Goal: Complete application form

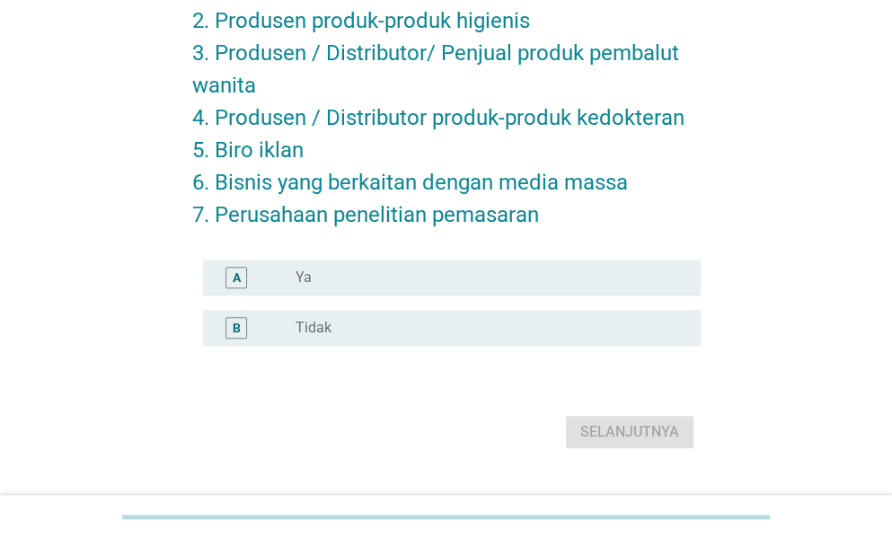
scroll to position [261, 0]
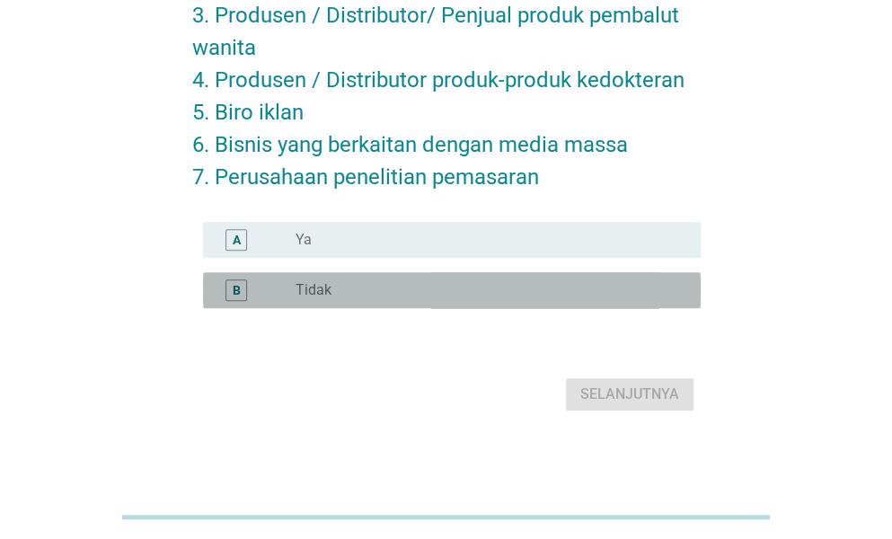
click at [380, 296] on div "radio_button_unchecked Tidak" at bounding box center [484, 290] width 376 height 18
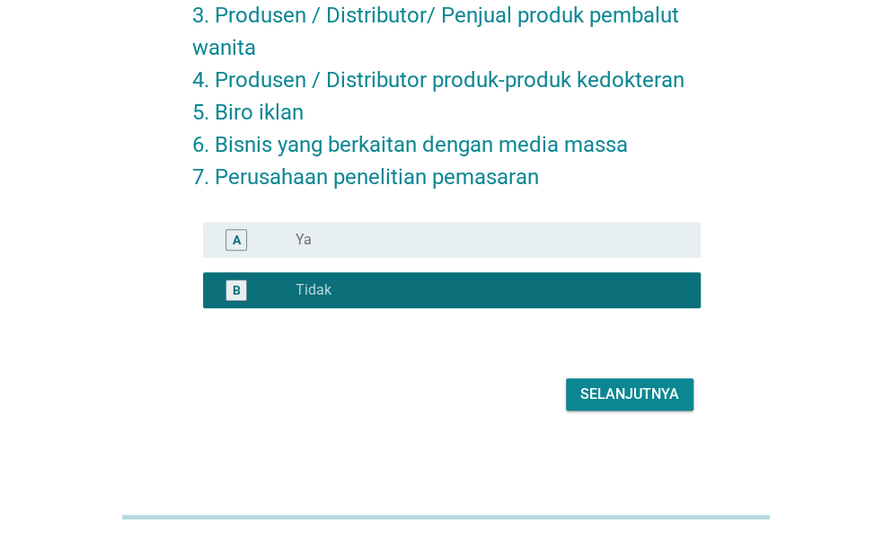
click at [590, 400] on div "Selanjutnya" at bounding box center [629, 395] width 99 height 22
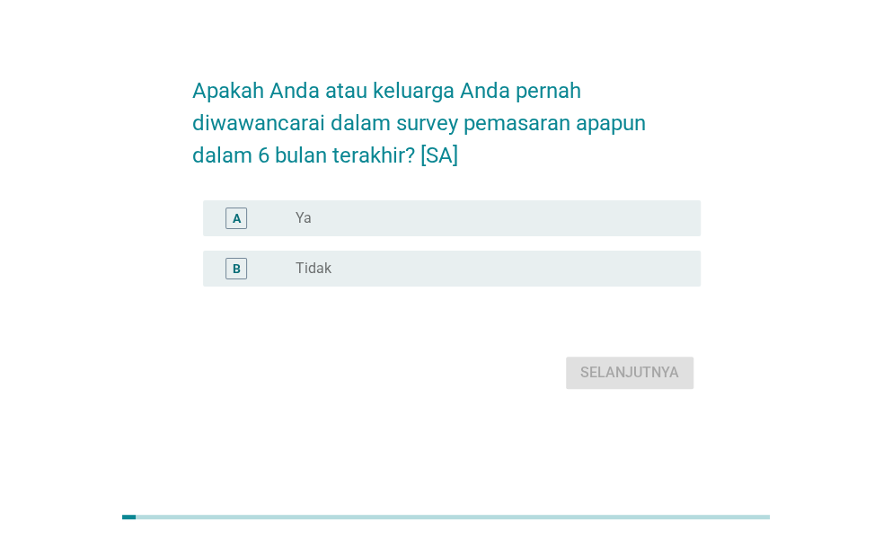
scroll to position [0, 0]
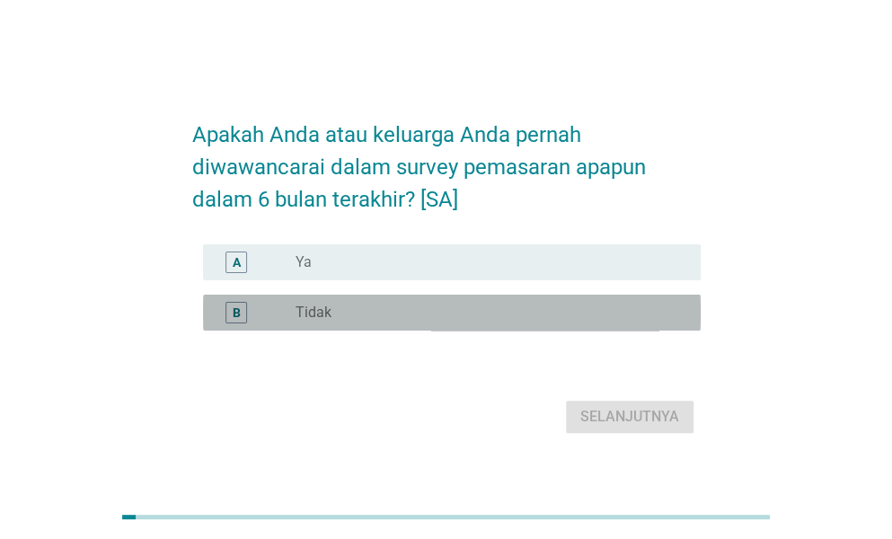
click at [378, 302] on div "radio_button_unchecked Tidak" at bounding box center [491, 313] width 391 height 22
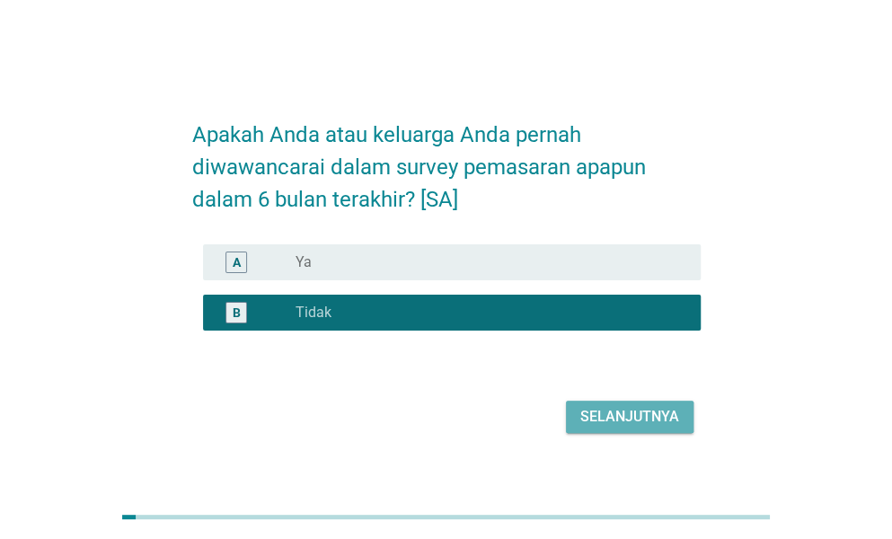
click at [602, 429] on button "Selanjutnya" at bounding box center [630, 417] width 128 height 32
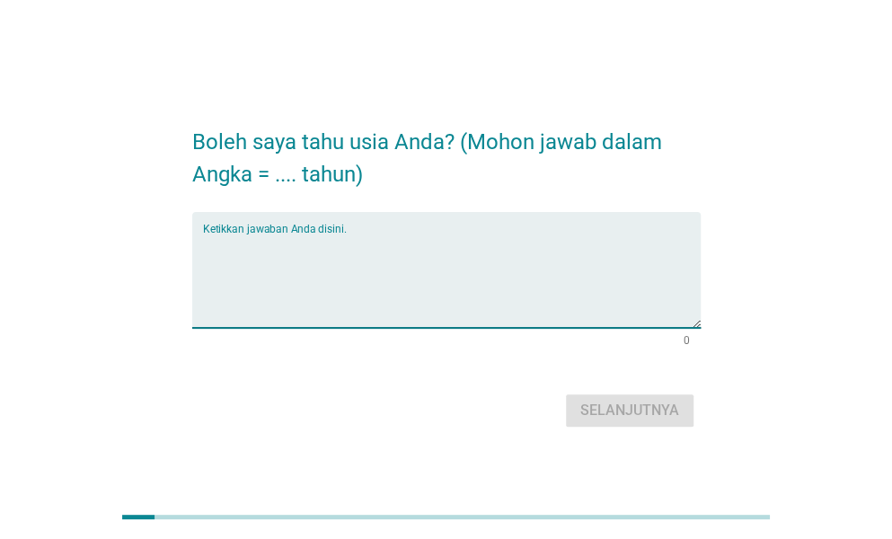
click at [271, 236] on textarea "Ketikkan jawaban Anda disini." at bounding box center [452, 281] width 498 height 94
type textarea "28"
click at [618, 405] on div "Selanjutnya" at bounding box center [629, 411] width 99 height 22
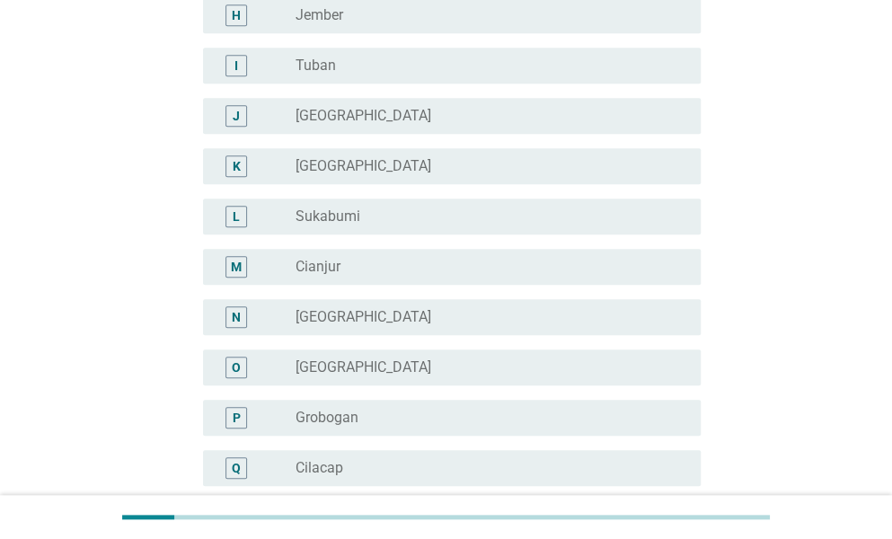
scroll to position [539, 0]
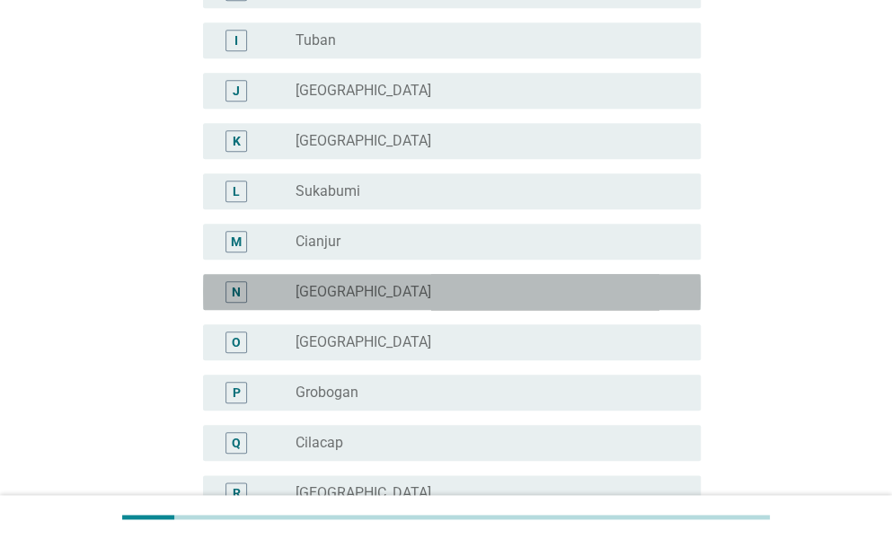
click at [310, 290] on label "[GEOGRAPHIC_DATA]" at bounding box center [364, 292] width 136 height 18
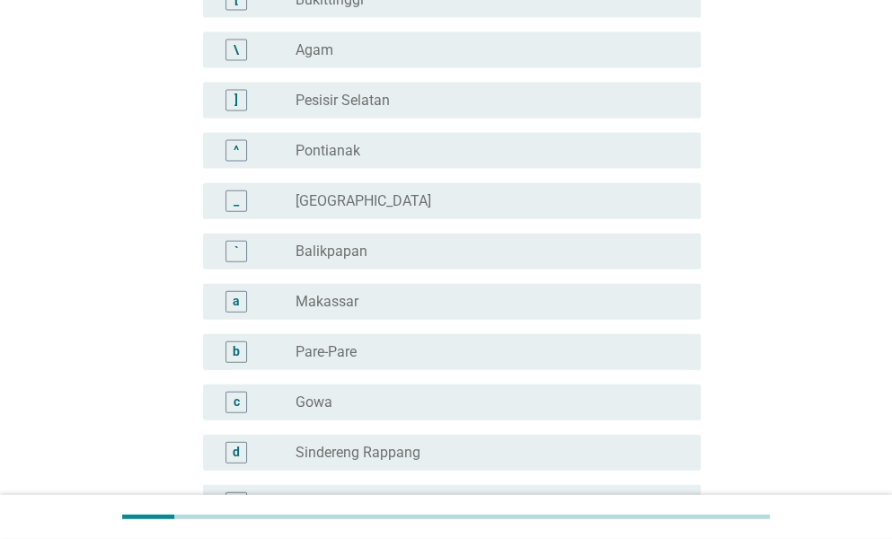
scroll to position [1617, 0]
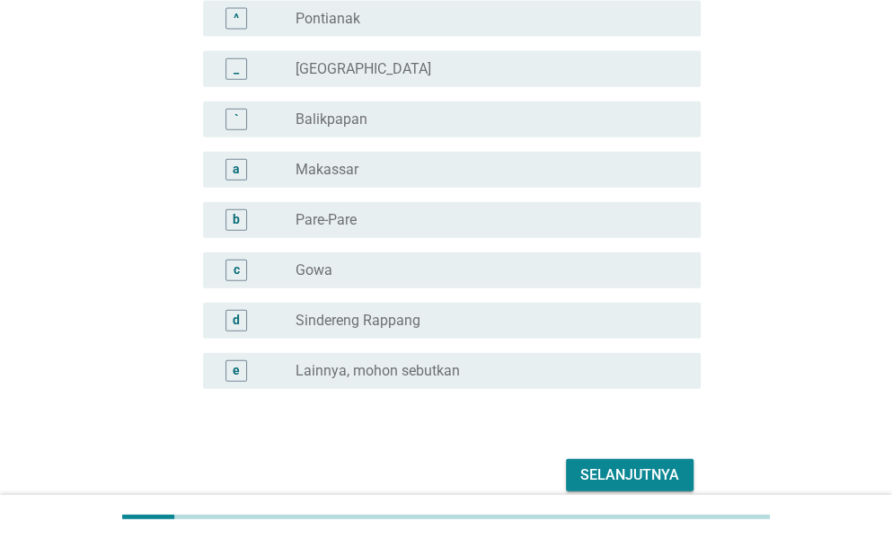
click at [659, 467] on div "Selanjutnya" at bounding box center [629, 476] width 99 height 22
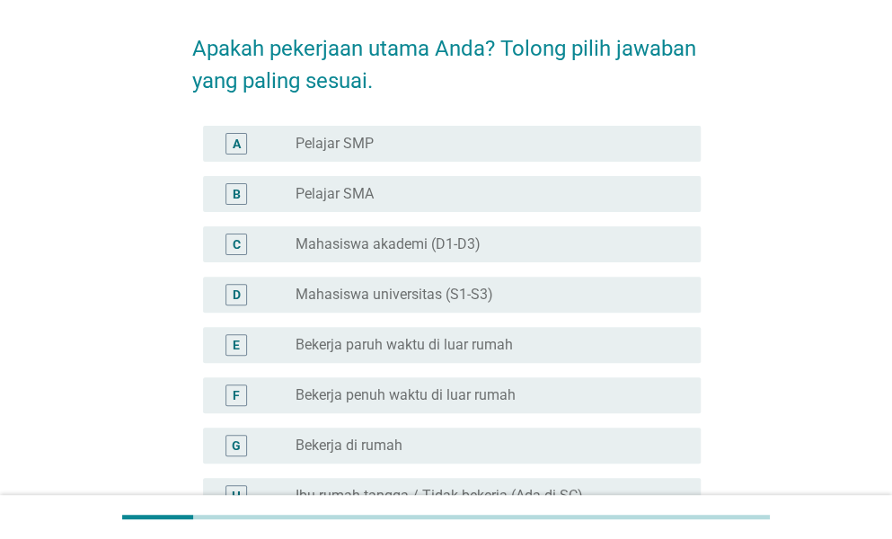
scroll to position [180, 0]
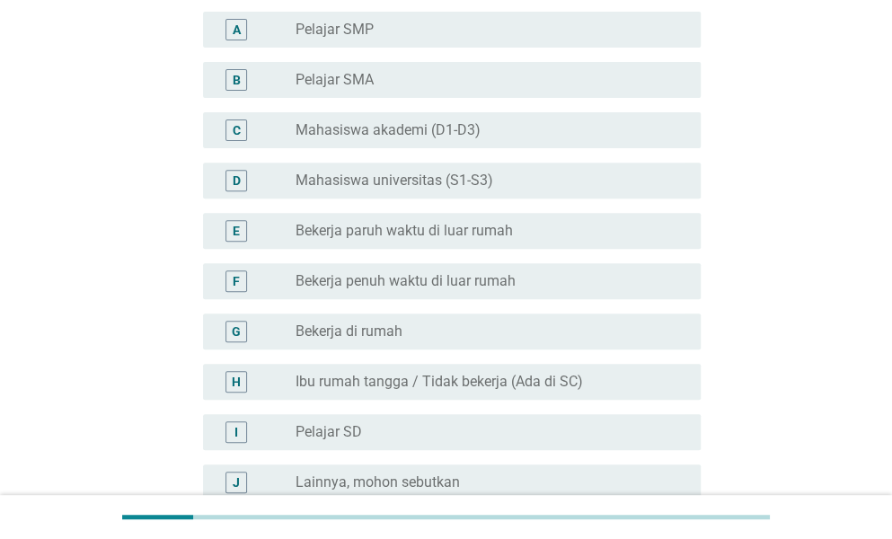
click at [379, 279] on label "Bekerja penuh waktu di luar rumah" at bounding box center [406, 281] width 220 height 18
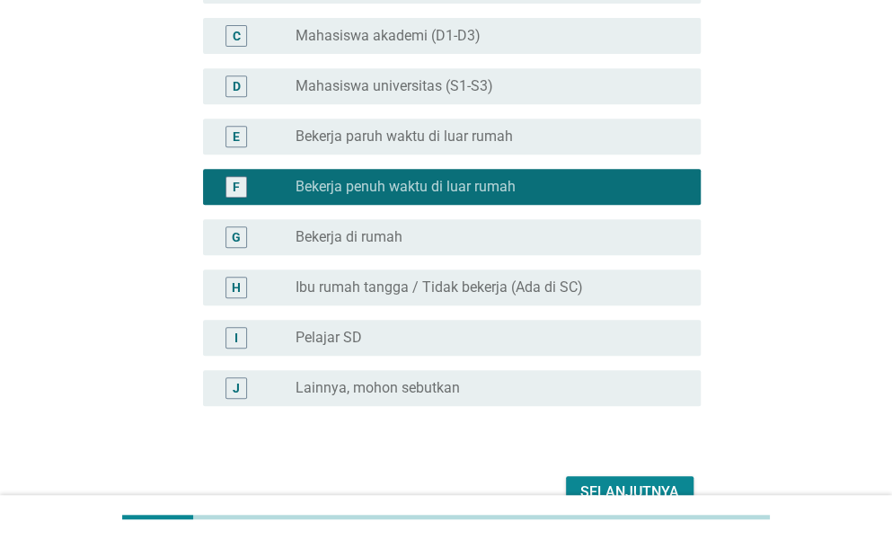
scroll to position [372, 0]
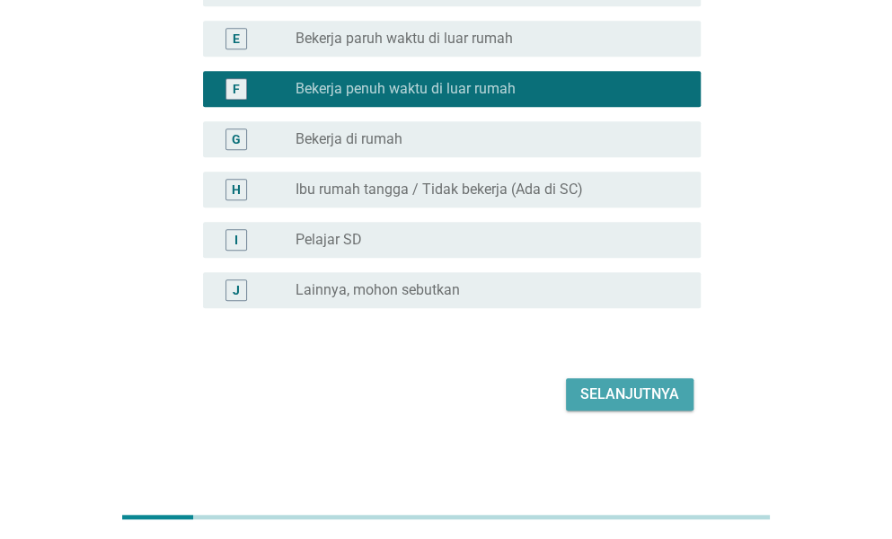
click at [636, 391] on div "Selanjutnya" at bounding box center [629, 395] width 99 height 22
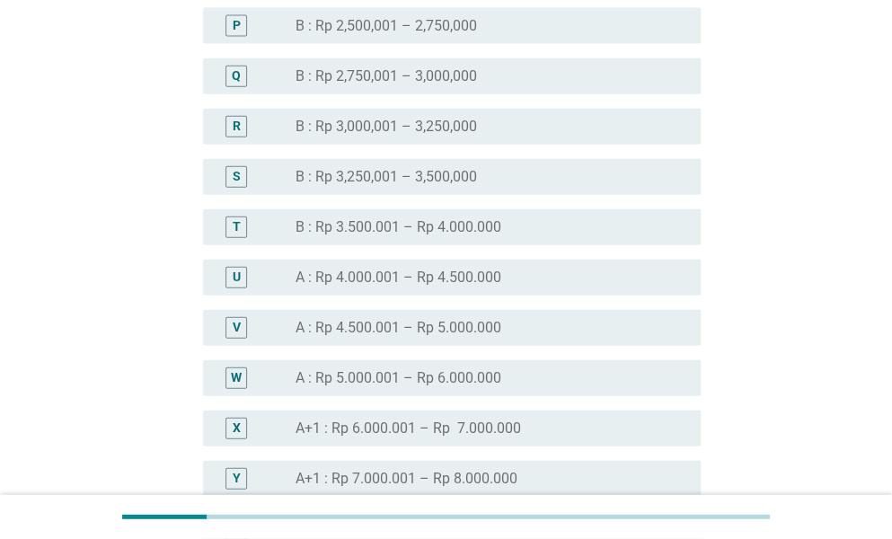
scroll to position [1707, 0]
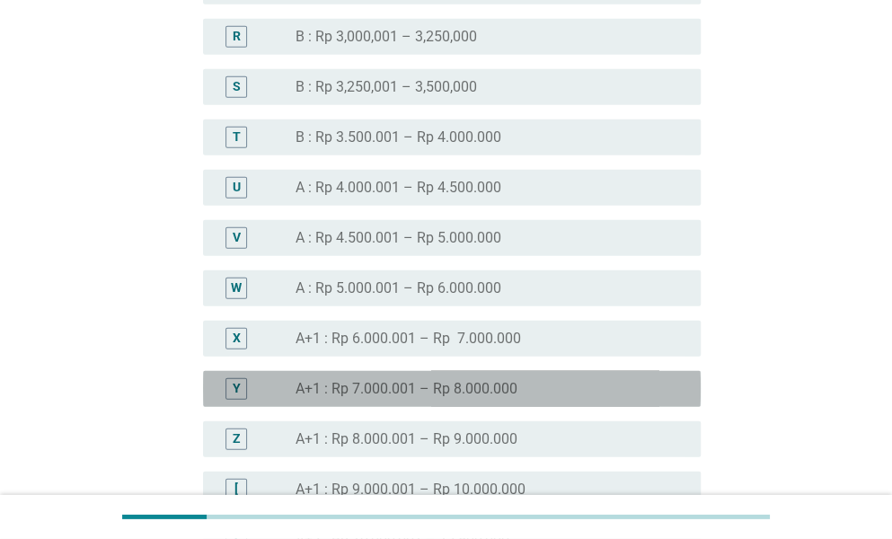
click at [468, 393] on label "A+1 : Rp 7.000.001 – Rp 8.000.000" at bounding box center [407, 389] width 222 height 18
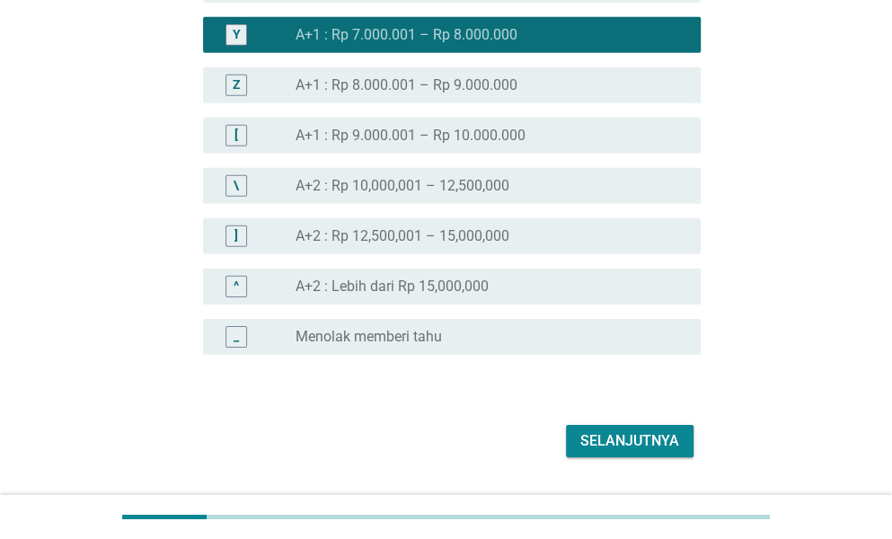
scroll to position [2108, 0]
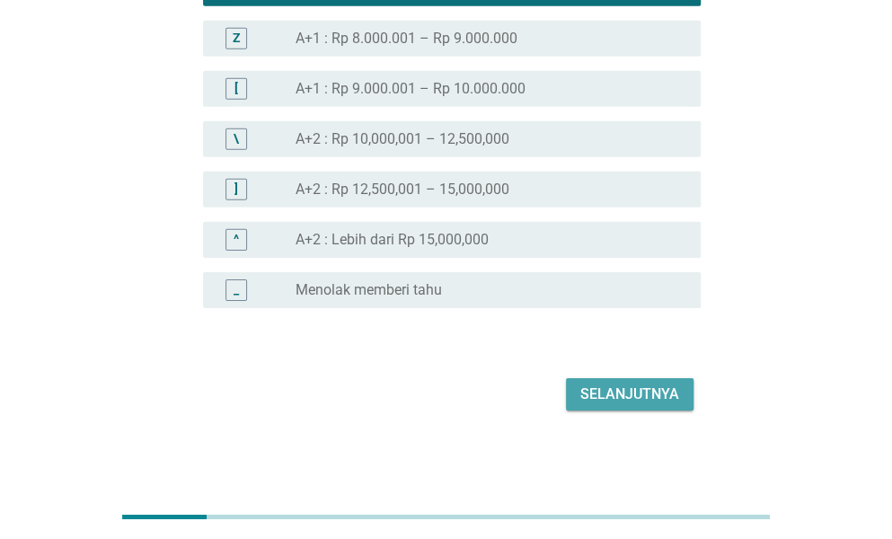
click at [672, 400] on div "Selanjutnya" at bounding box center [629, 395] width 99 height 22
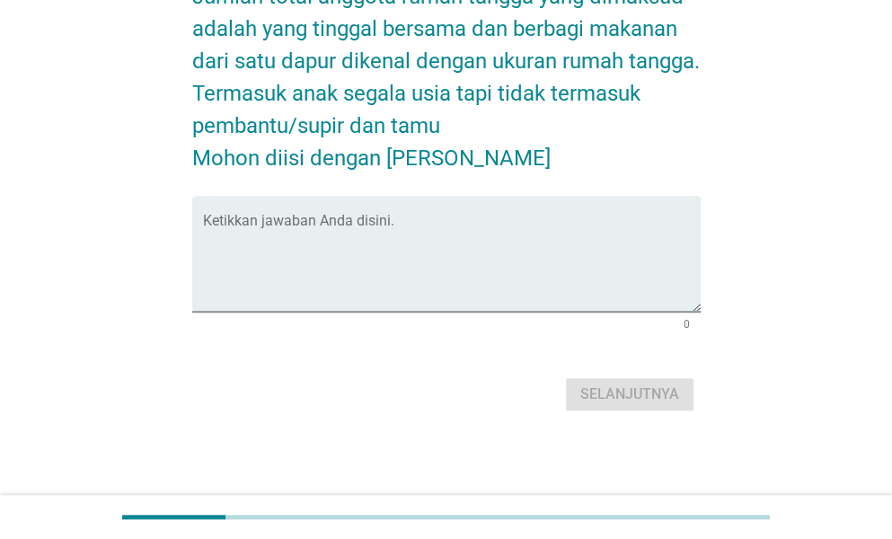
scroll to position [0, 0]
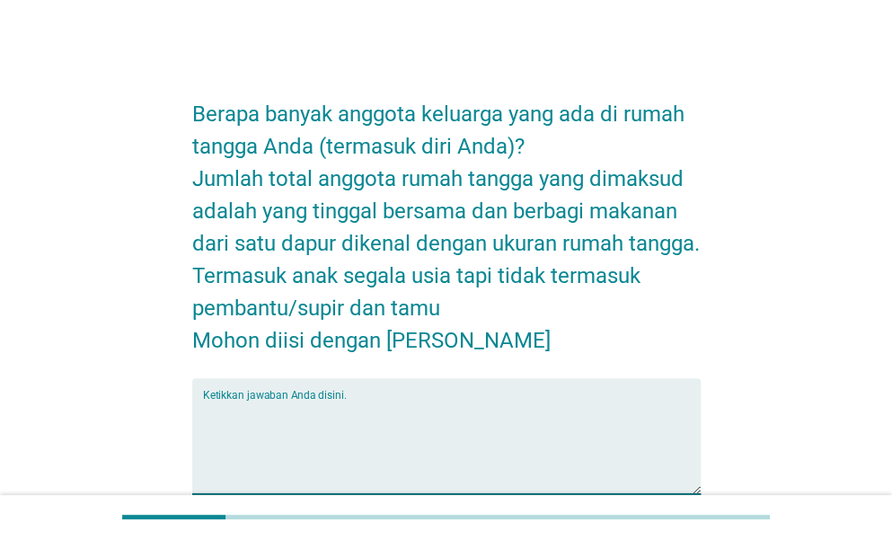
click at [465, 402] on textarea "Ketikkan jawaban Anda disini." at bounding box center [452, 447] width 498 height 94
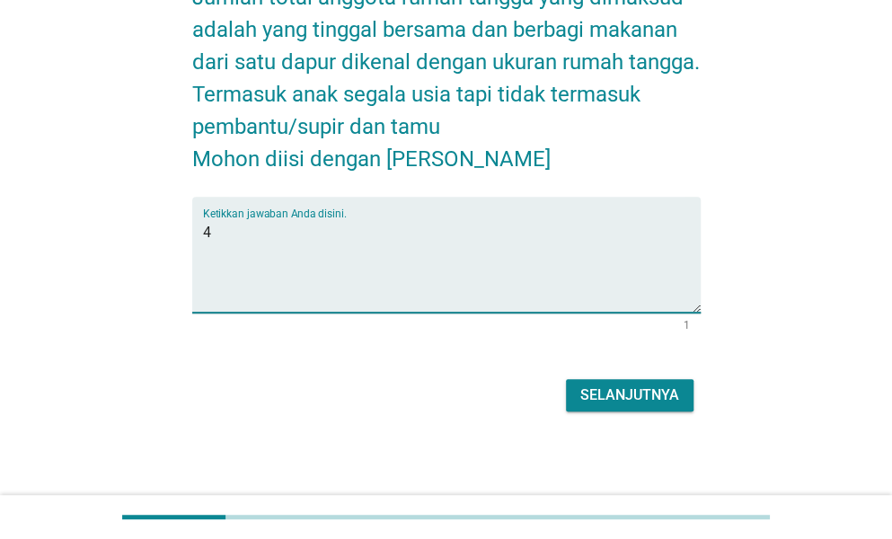
scroll to position [182, 0]
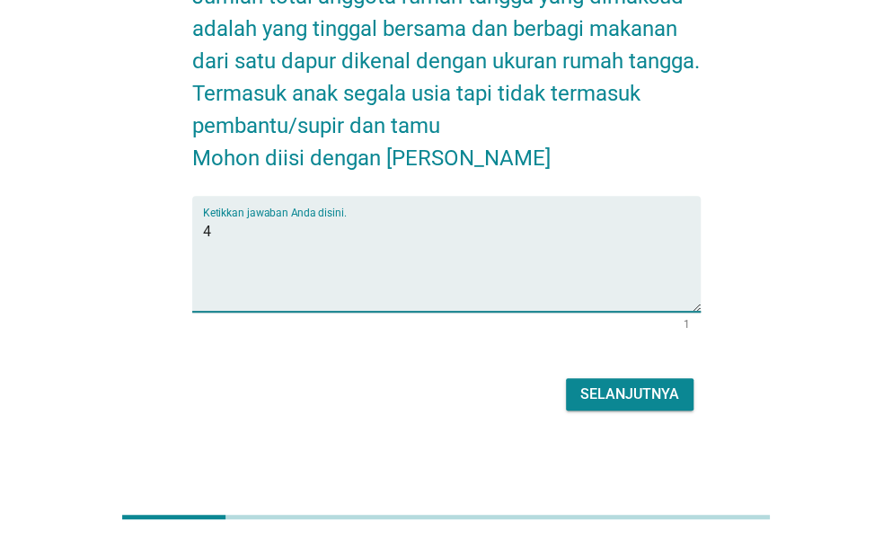
type textarea "4"
click at [636, 394] on div "Selanjutnya" at bounding box center [629, 395] width 99 height 22
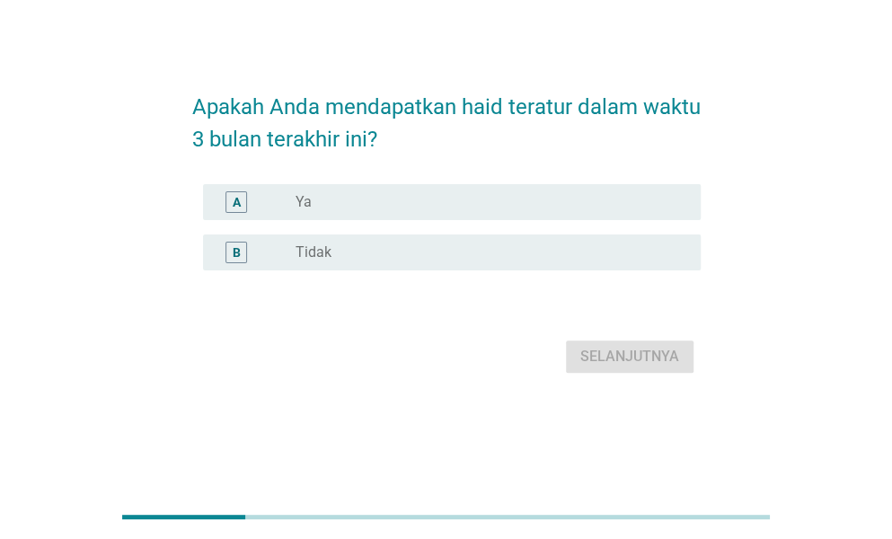
scroll to position [0, 0]
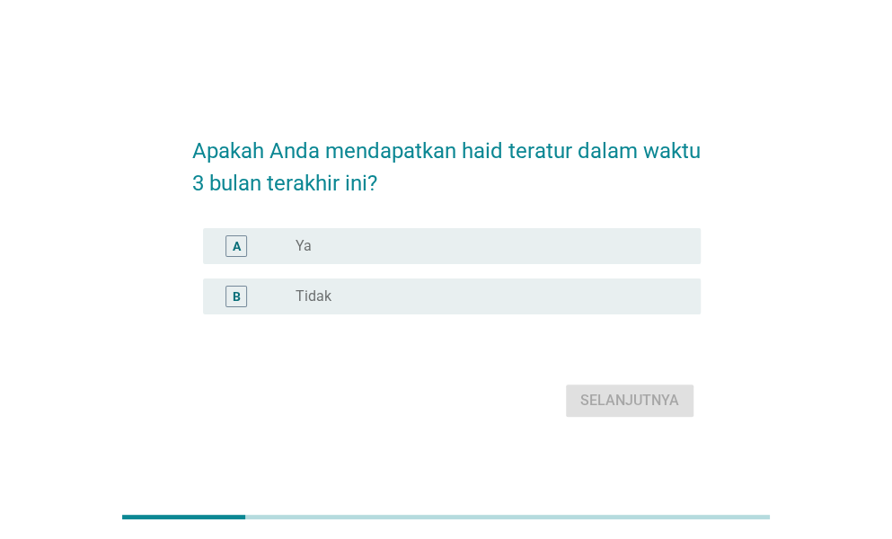
click at [290, 238] on div "A" at bounding box center [256, 246] width 78 height 22
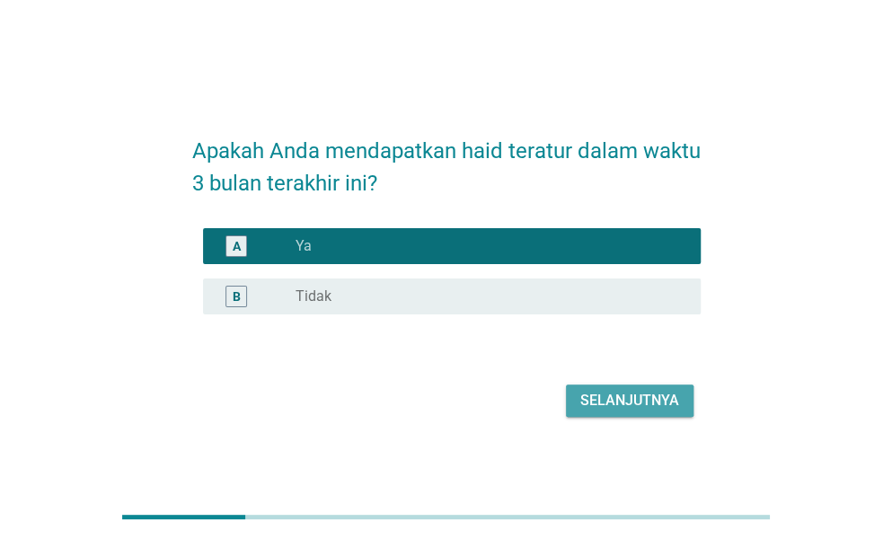
click at [589, 397] on div "Selanjutnya" at bounding box center [629, 401] width 99 height 22
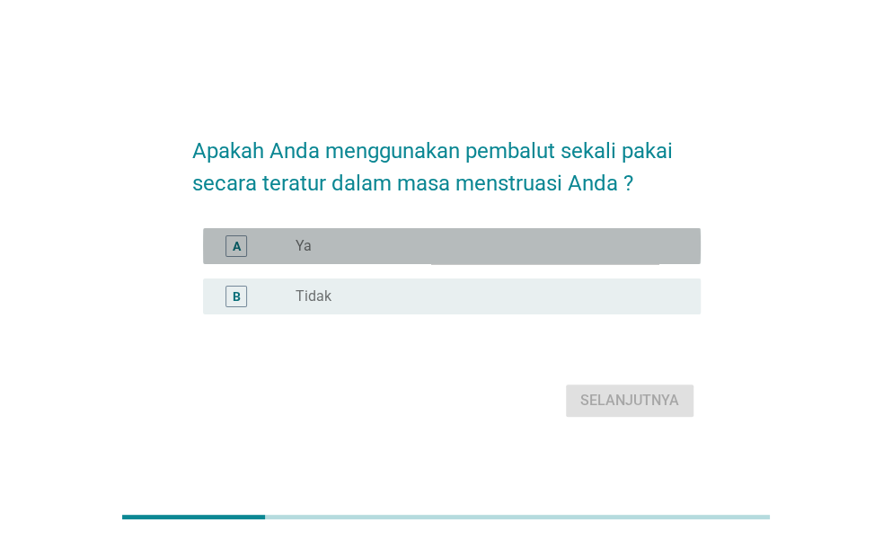
click at [361, 237] on div "radio_button_unchecked Ya" at bounding box center [484, 246] width 376 height 18
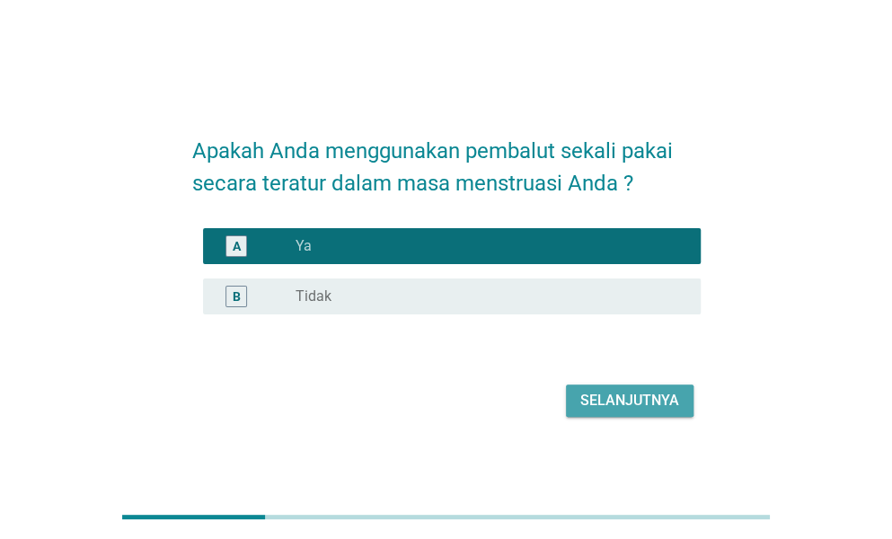
click at [612, 398] on div "Selanjutnya" at bounding box center [629, 401] width 99 height 22
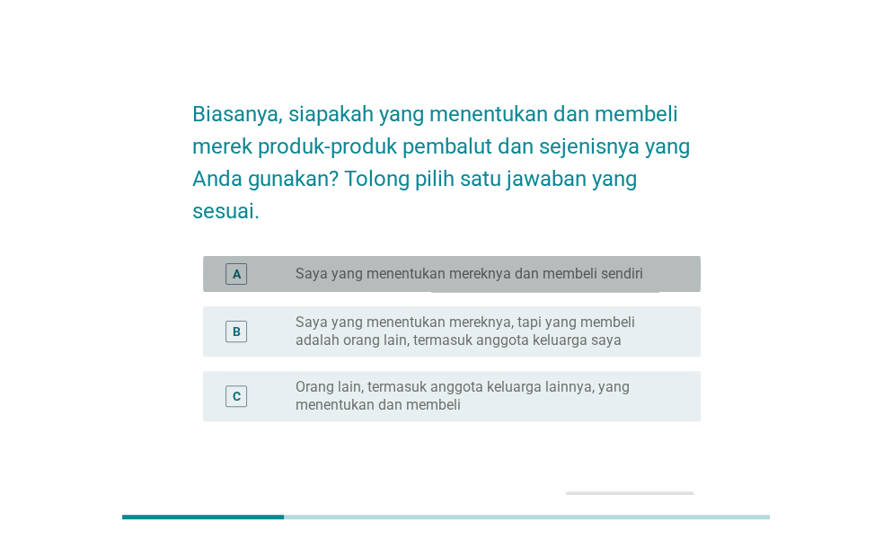
click at [388, 269] on label "Saya yang menentukan mereknya dan membeli sendiri" at bounding box center [470, 274] width 348 height 18
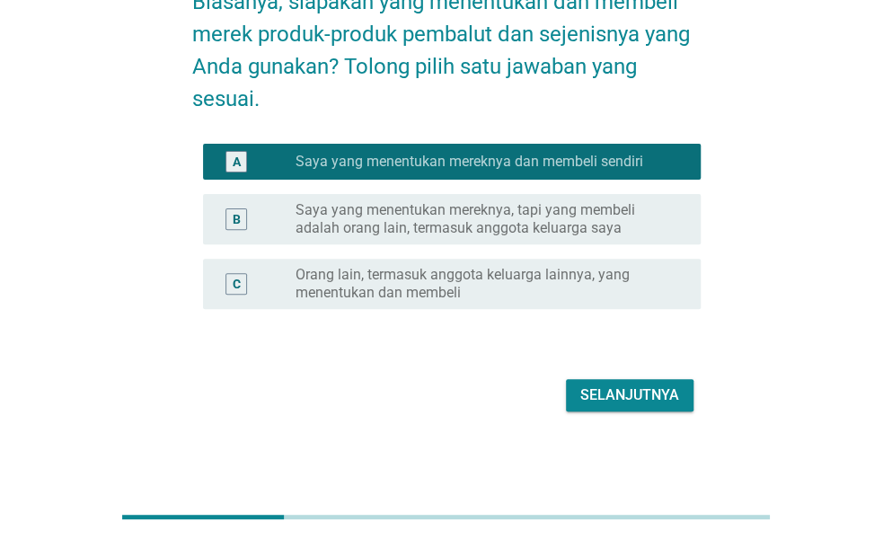
scroll to position [113, 0]
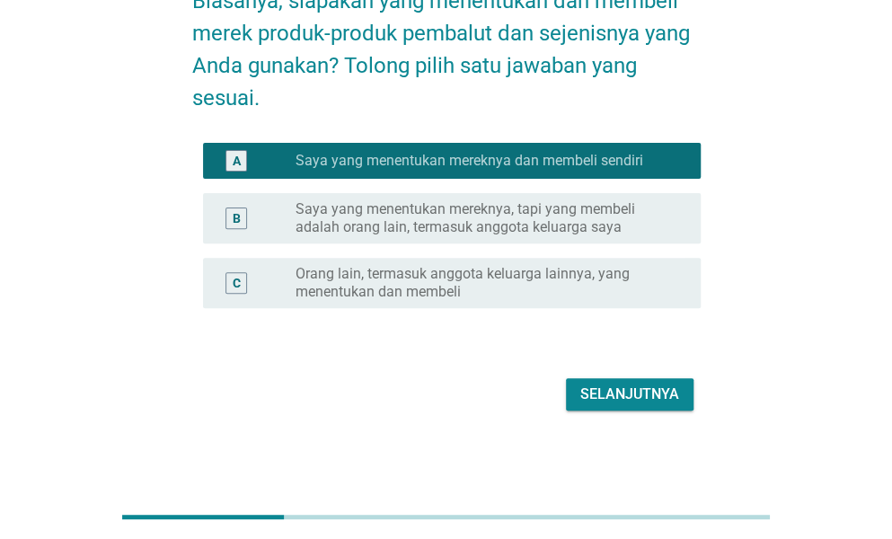
click at [607, 385] on div "Selanjutnya" at bounding box center [629, 395] width 99 height 22
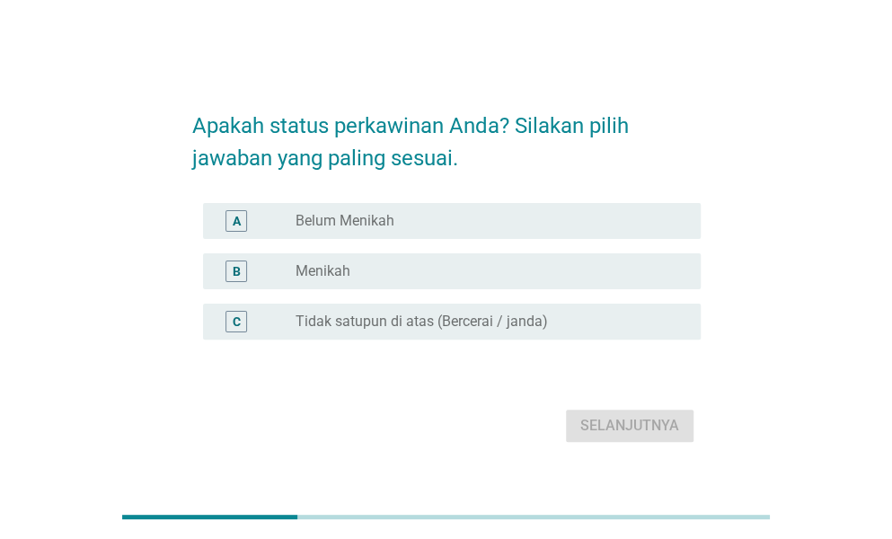
click at [352, 216] on label "Belum Menikah" at bounding box center [345, 221] width 99 height 18
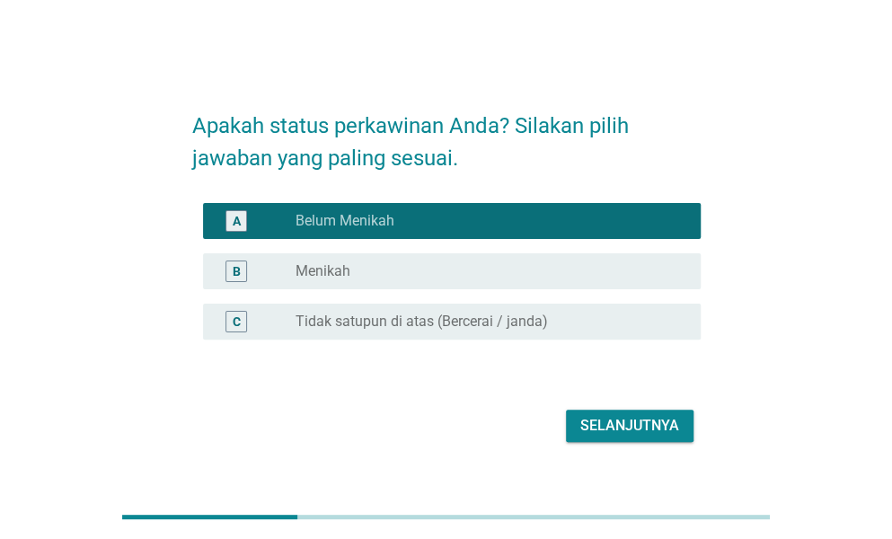
click at [645, 420] on div "Selanjutnya" at bounding box center [629, 426] width 99 height 22
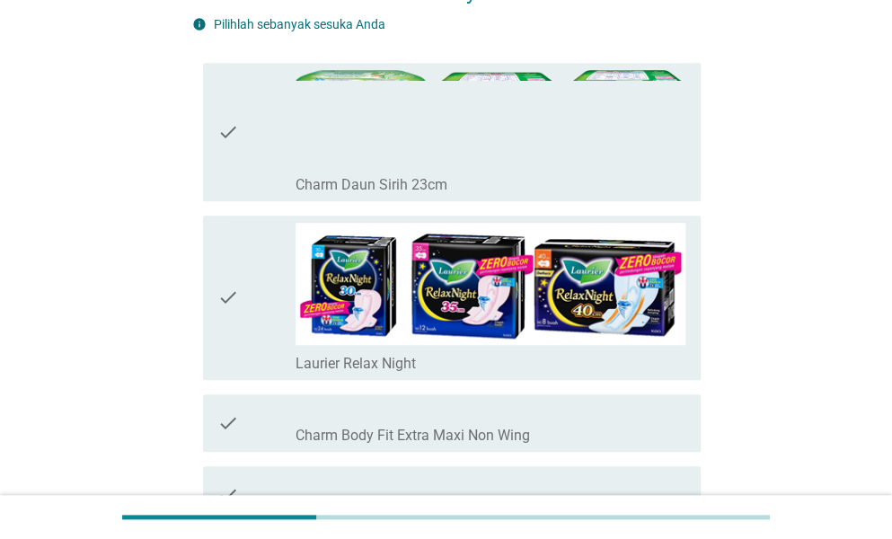
scroll to position [449, 0]
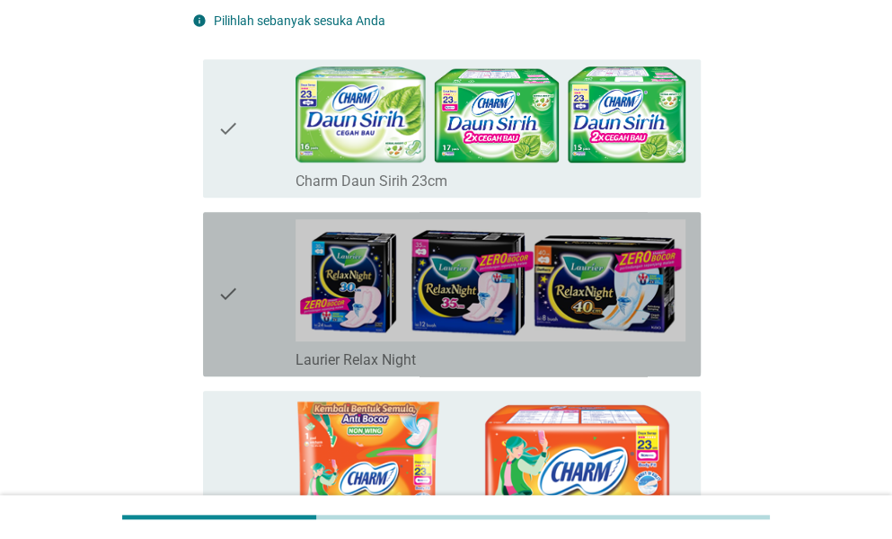
click at [213, 299] on div "check check_box_outline_blank Laurier Relax Night" at bounding box center [452, 294] width 498 height 164
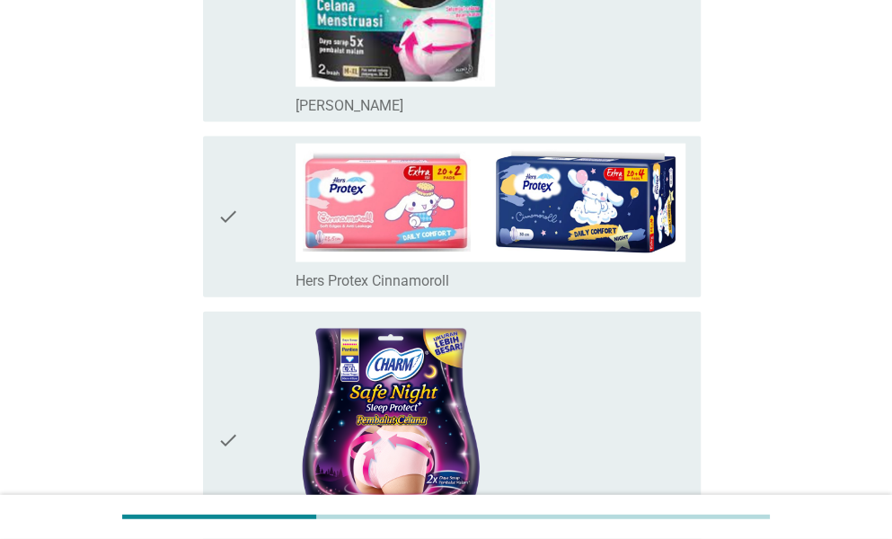
scroll to position [1438, 0]
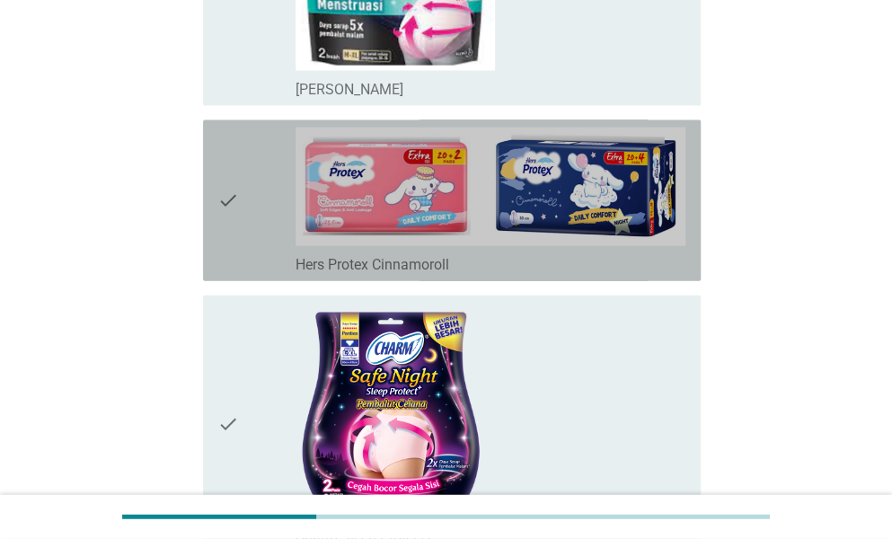
click at [246, 191] on div "check" at bounding box center [256, 201] width 78 height 146
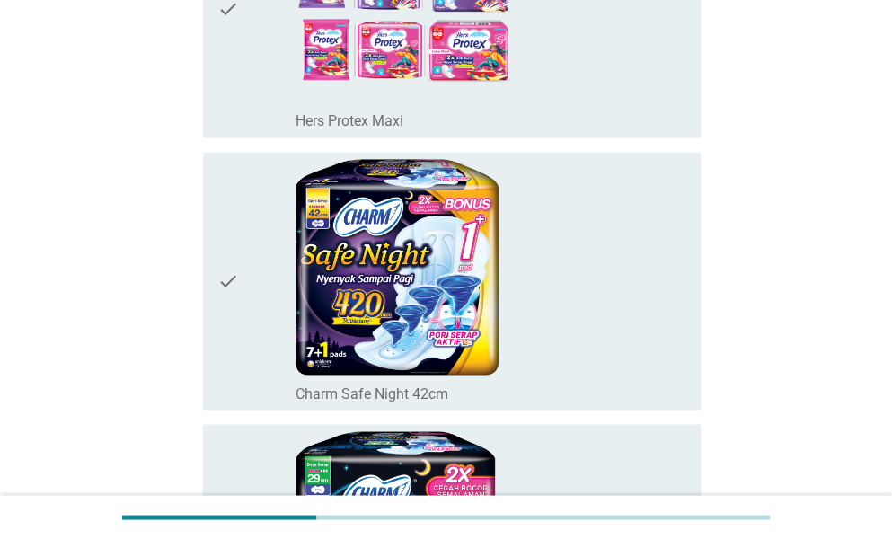
scroll to position [6289, 0]
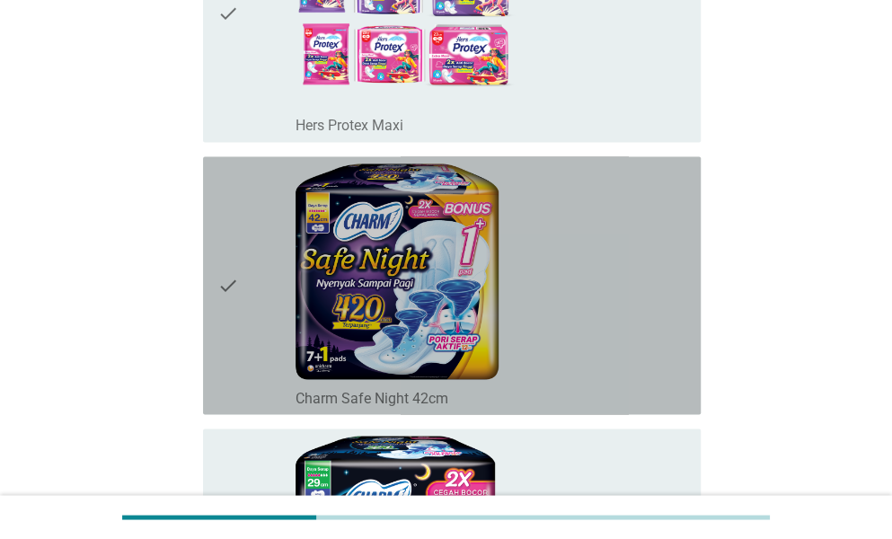
click at [227, 285] on icon "check" at bounding box center [228, 285] width 22 height 243
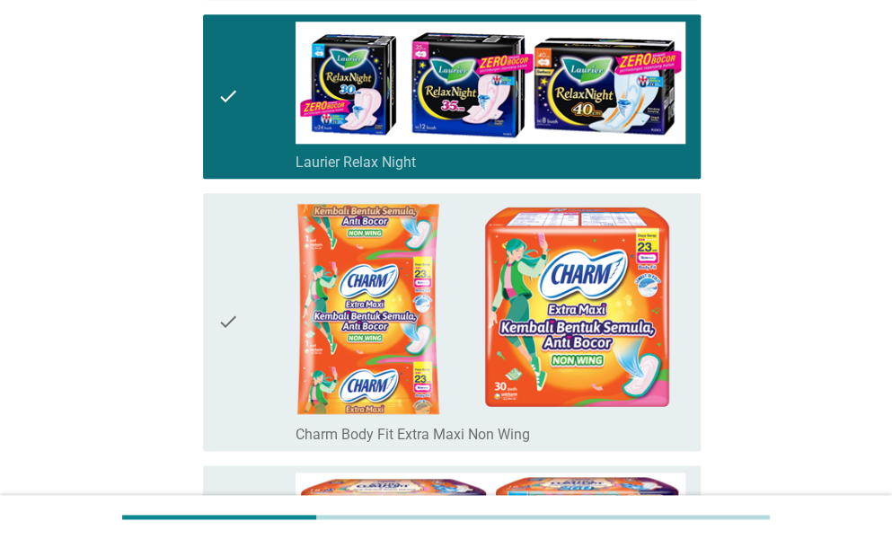
scroll to position [449, 0]
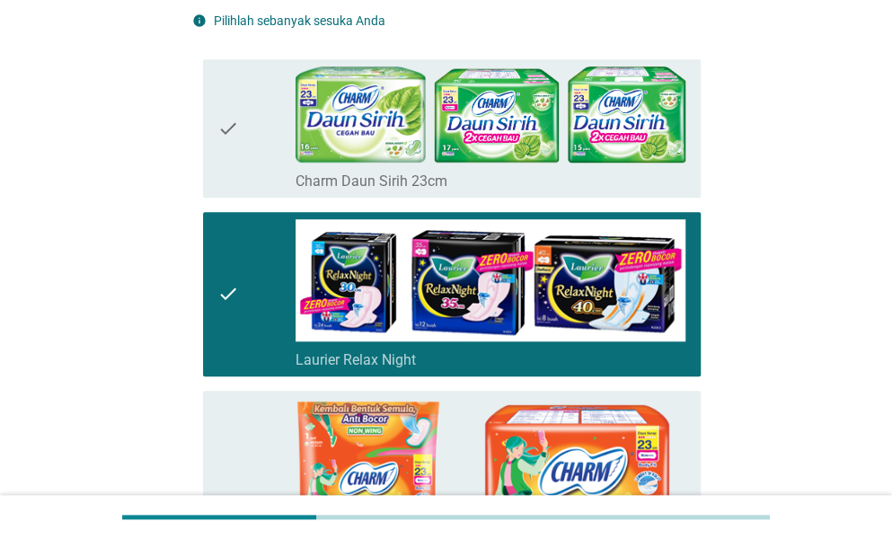
click at [255, 306] on div "check" at bounding box center [256, 294] width 78 height 150
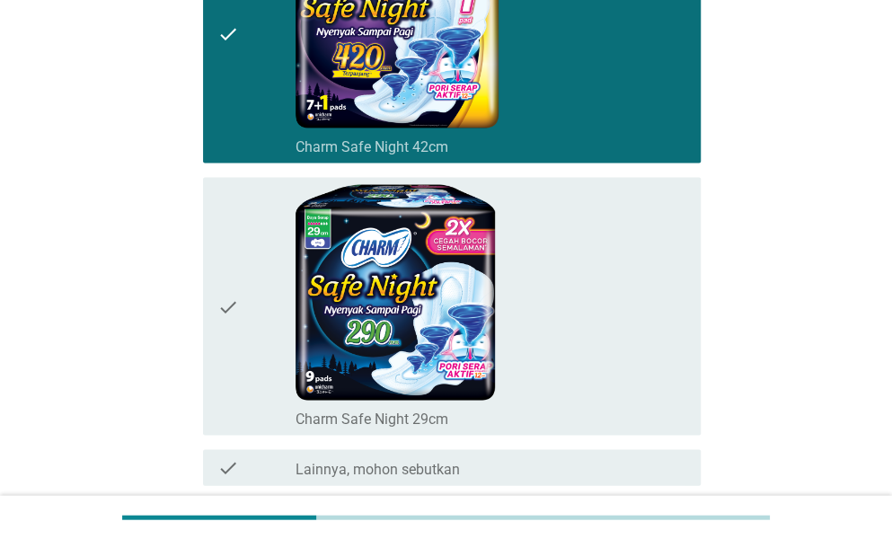
scroll to position [6688, 0]
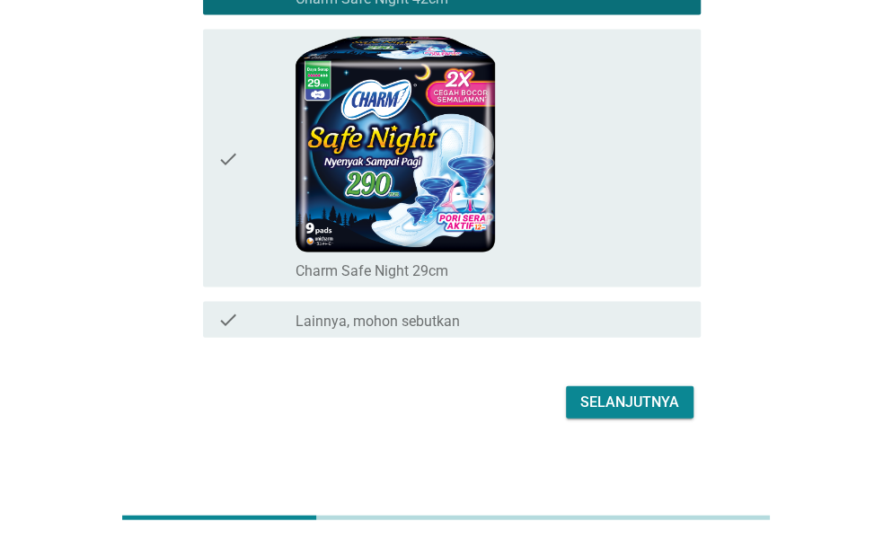
click at [586, 392] on div "Selanjutnya" at bounding box center [629, 403] width 99 height 22
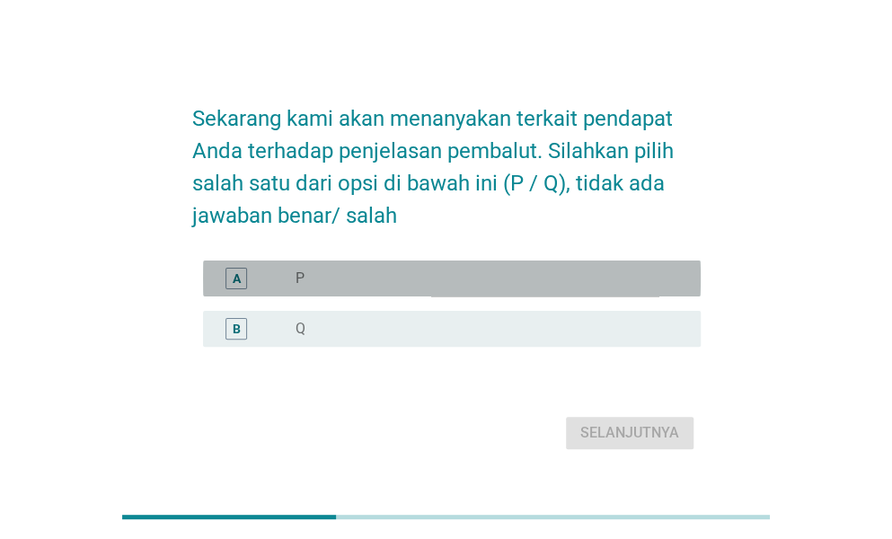
click at [482, 278] on div "radio_button_unchecked P" at bounding box center [484, 279] width 376 height 18
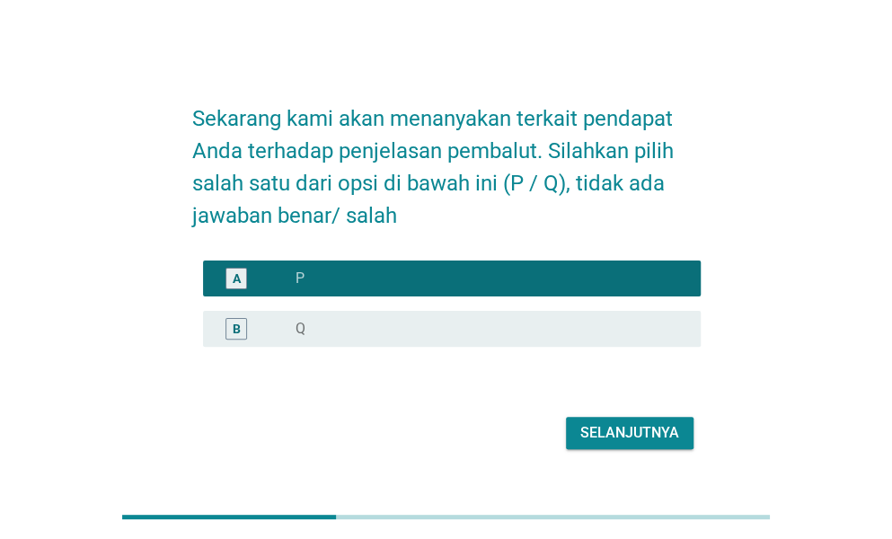
click at [609, 430] on div "Selanjutnya" at bounding box center [629, 433] width 99 height 22
